Goal: Information Seeking & Learning: Learn about a topic

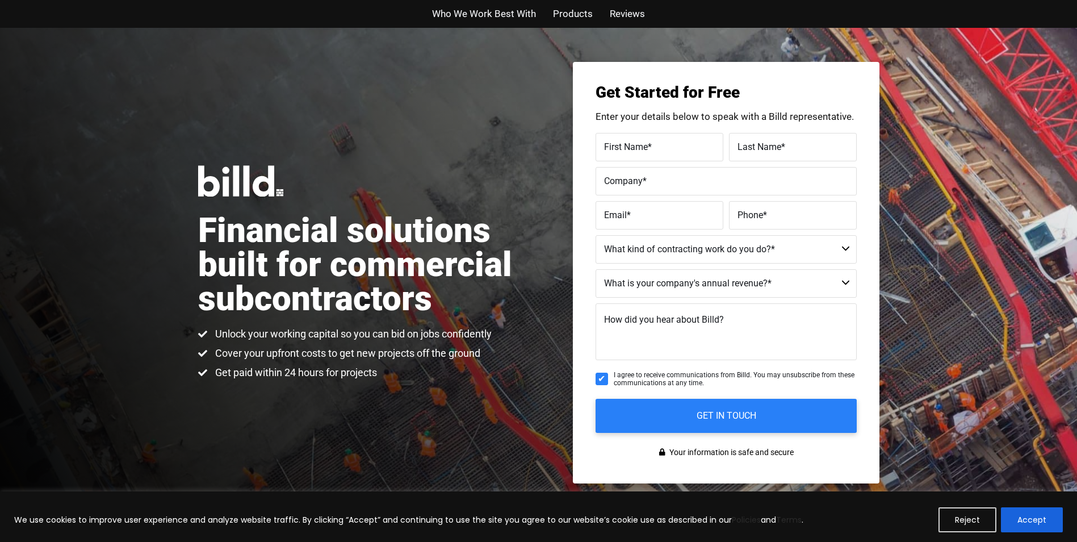
click at [632, 149] on span "First Name" at bounding box center [626, 146] width 44 height 11
click at [632, 149] on input "First Name *" at bounding box center [659, 147] width 128 height 28
click at [773, 85] on h3 "Get Started for Free" at bounding box center [725, 93] width 261 height 16
click at [573, 14] on span "Products" at bounding box center [573, 14] width 40 height 16
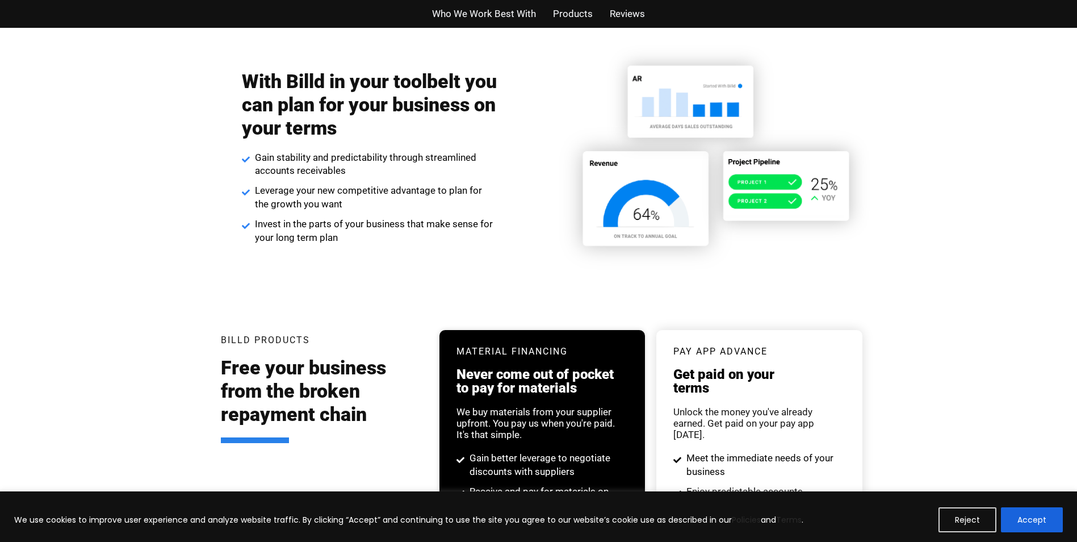
drag, startPoint x: 345, startPoint y: 270, endPoint x: 349, endPoint y: 216, distance: 54.6
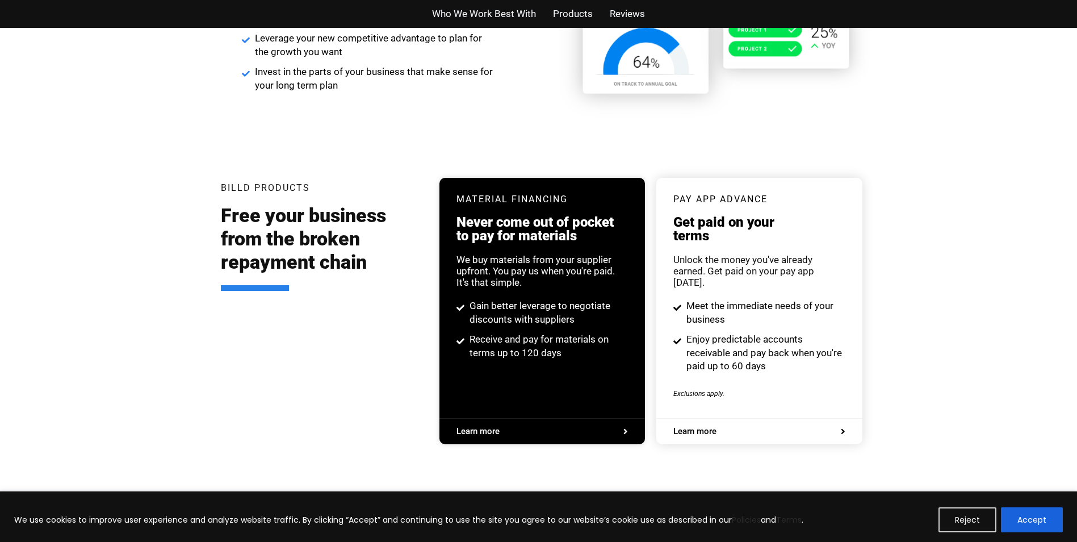
drag, startPoint x: 947, startPoint y: 264, endPoint x: 842, endPoint y: 215, distance: 116.0
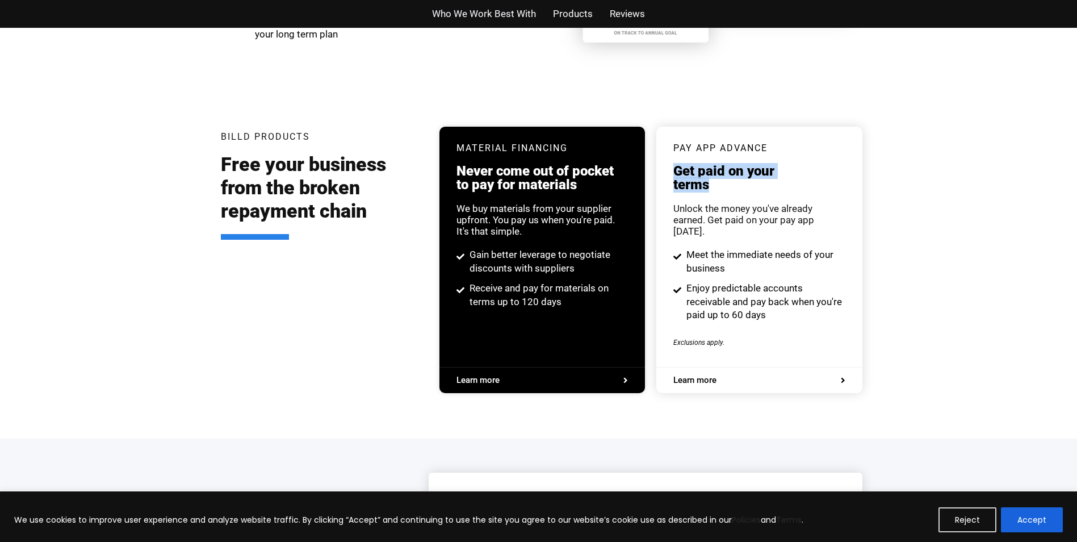
drag, startPoint x: 677, startPoint y: 166, endPoint x: 730, endPoint y: 179, distance: 55.1
click at [730, 179] on div "pay app advance Get paid on your terms Unlock the money you've already earned. …" at bounding box center [758, 247] width 205 height 240
drag, startPoint x: 730, startPoint y: 179, endPoint x: 692, endPoint y: 146, distance: 49.9
click at [692, 146] on h3 "pay app advance" at bounding box center [758, 148] width 171 height 9
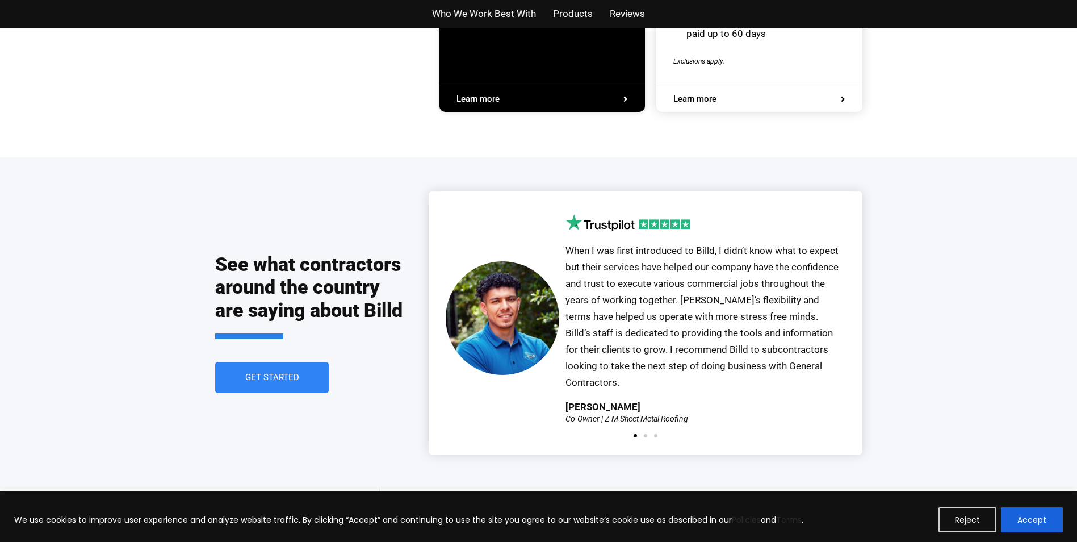
drag, startPoint x: 382, startPoint y: 167, endPoint x: 397, endPoint y: 207, distance: 42.6
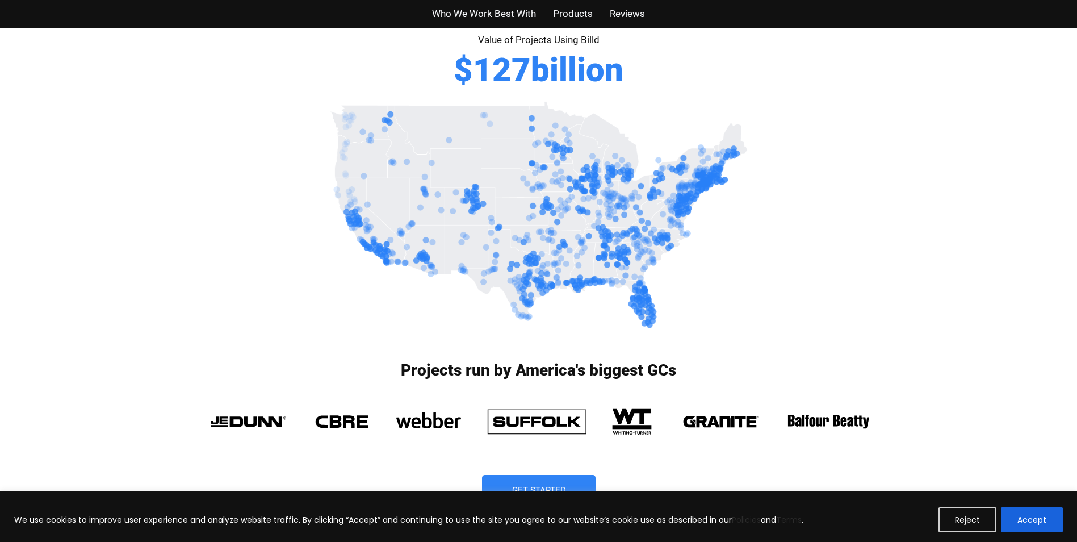
scroll to position [0, 0]
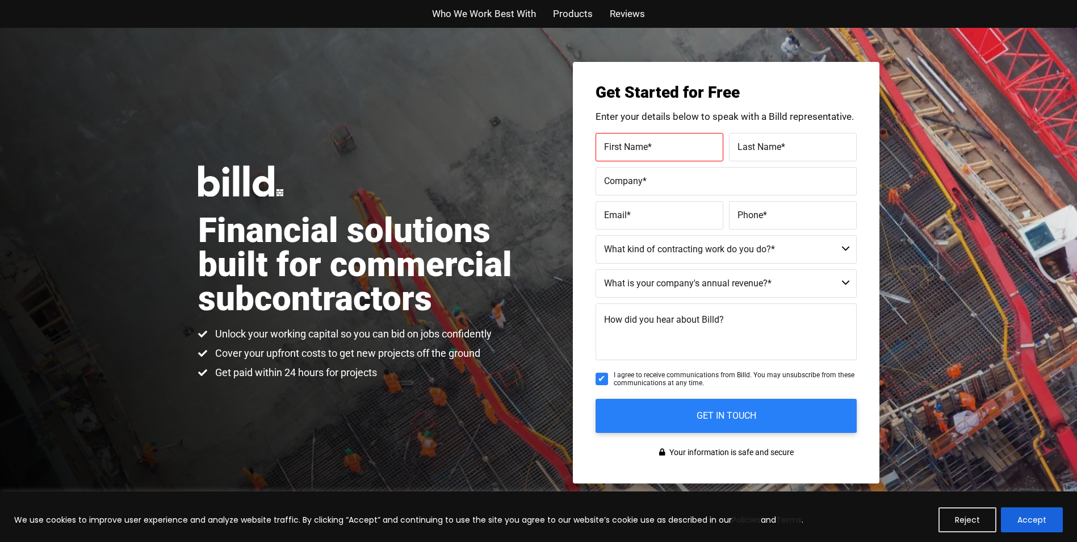
drag, startPoint x: 415, startPoint y: 309, endPoint x: 396, endPoint y: 102, distance: 208.6
click at [576, 16] on span "Products" at bounding box center [573, 14] width 40 height 16
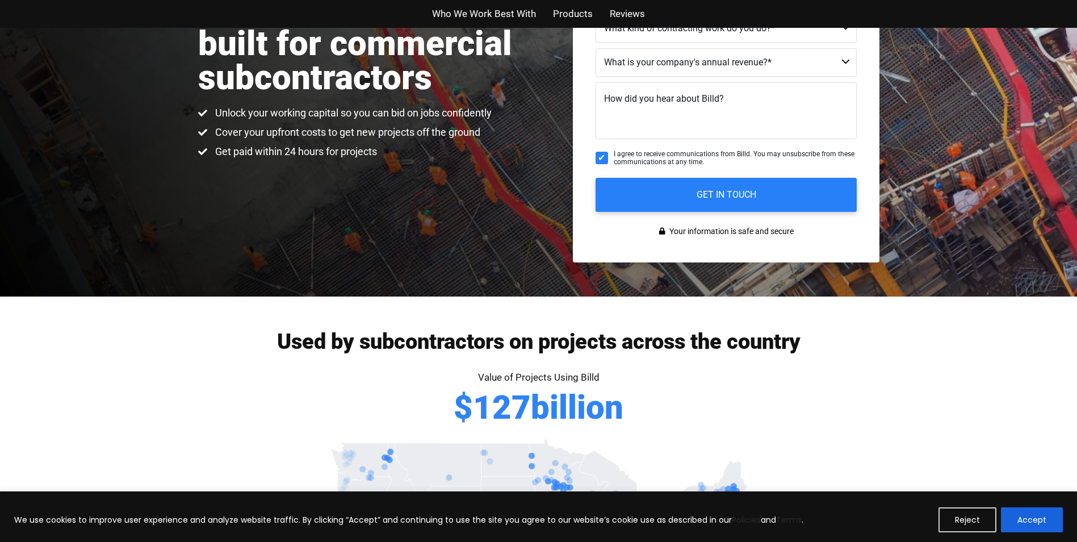
scroll to position [6, 0]
